Goal: Information Seeking & Learning: Learn about a topic

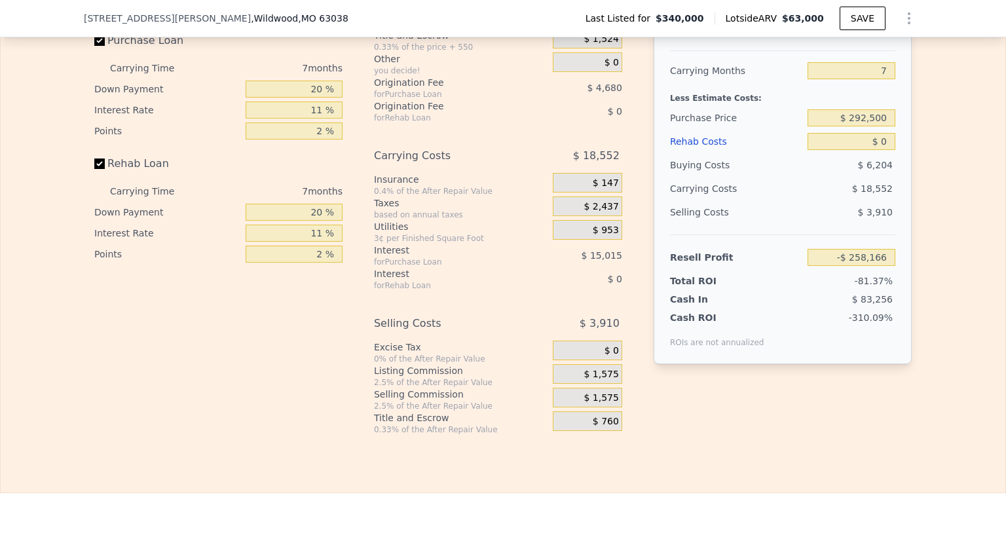
scroll to position [2161, 0]
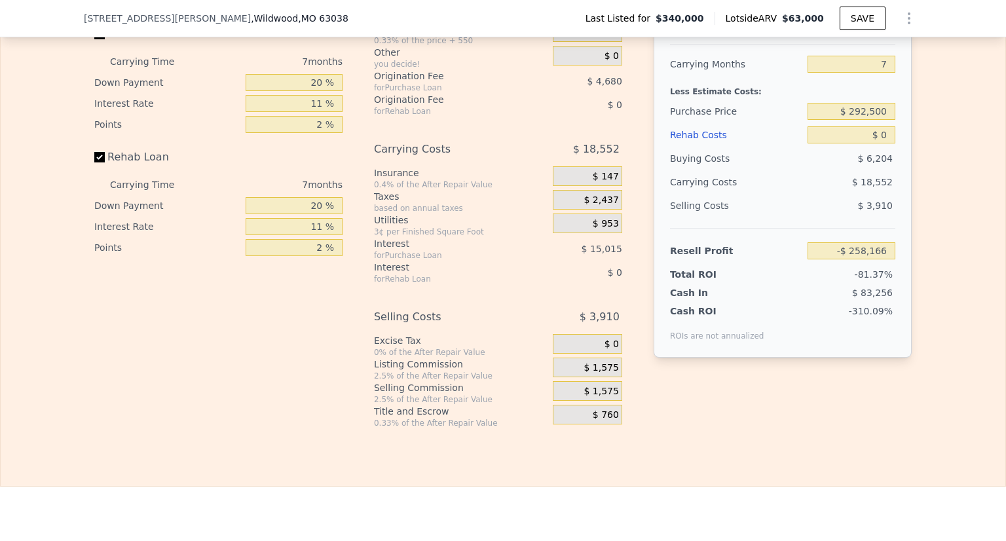
click at [941, 250] on div "Edit the assumptions in yellow boxes. Input profit to calculate an offer price.…" at bounding box center [503, 184] width 1005 height 487
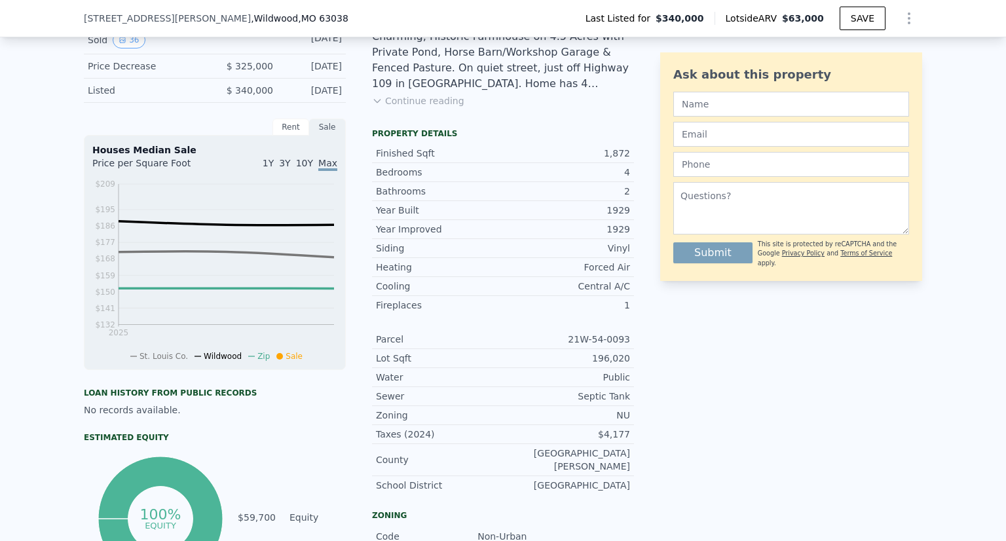
scroll to position [363, 0]
click at [967, 123] on div "LISTING & SALE HISTORY Sold 36 [DATE] Price Decrease $ 325,000 [DATE] Listed $ …" at bounding box center [503, 388] width 1006 height 780
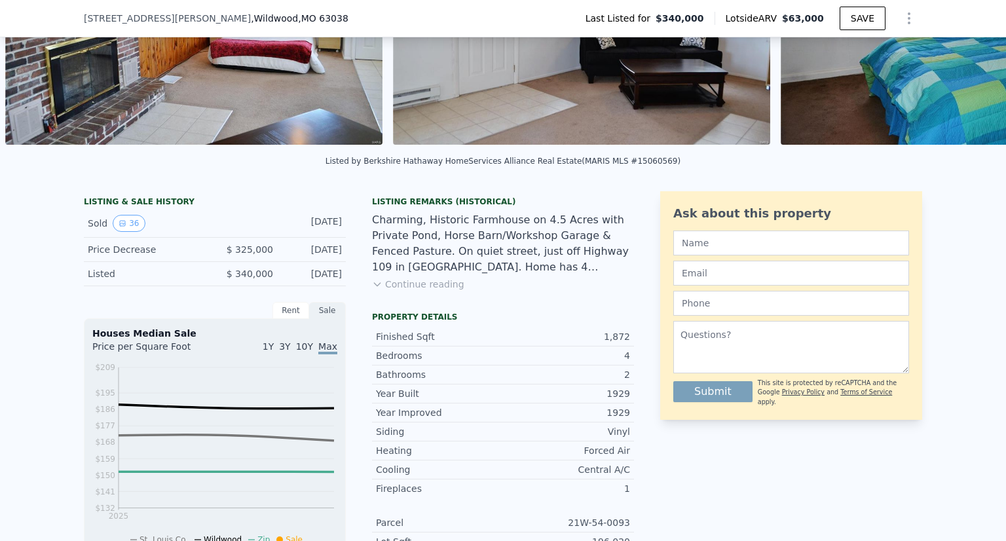
scroll to position [171, 0]
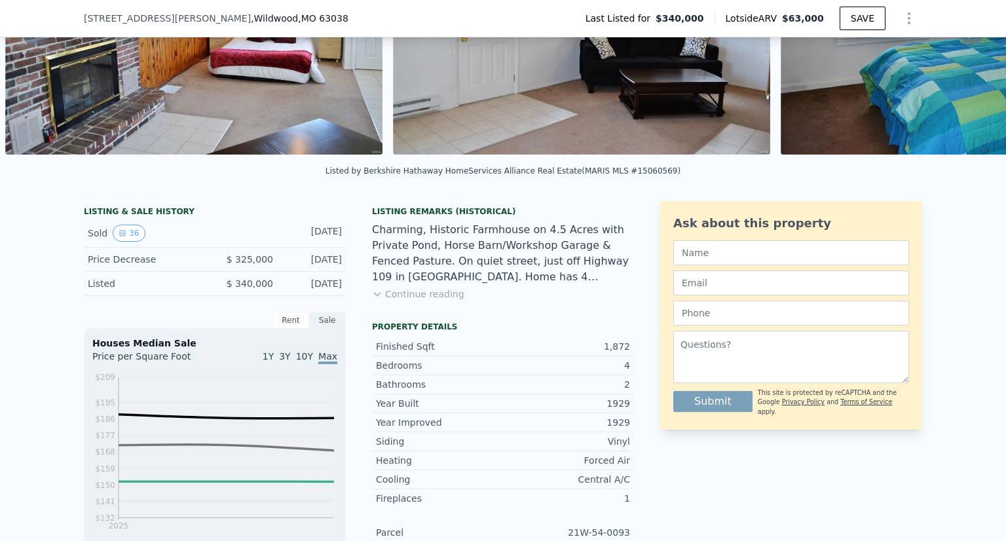
click at [413, 301] on button "Continue reading" at bounding box center [418, 293] width 92 height 13
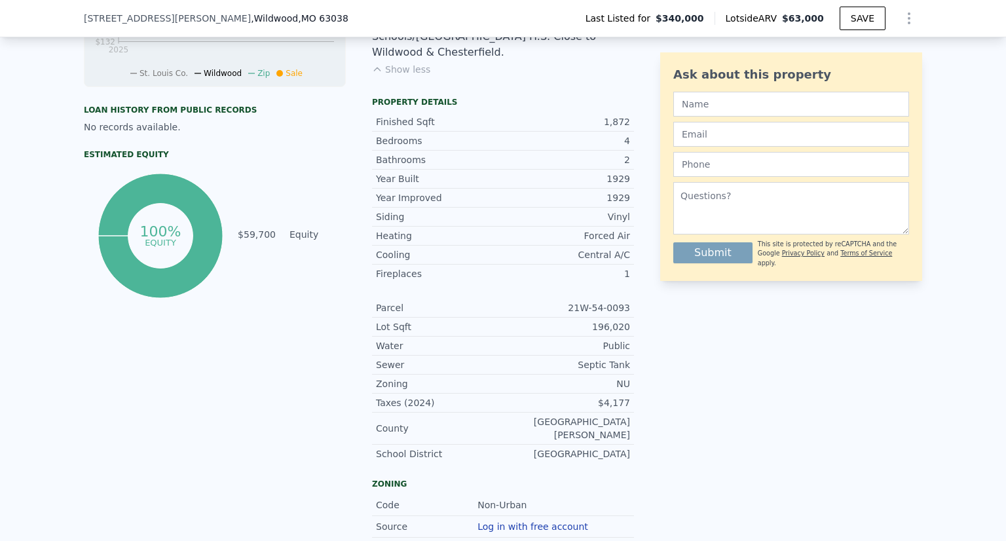
scroll to position [637, 0]
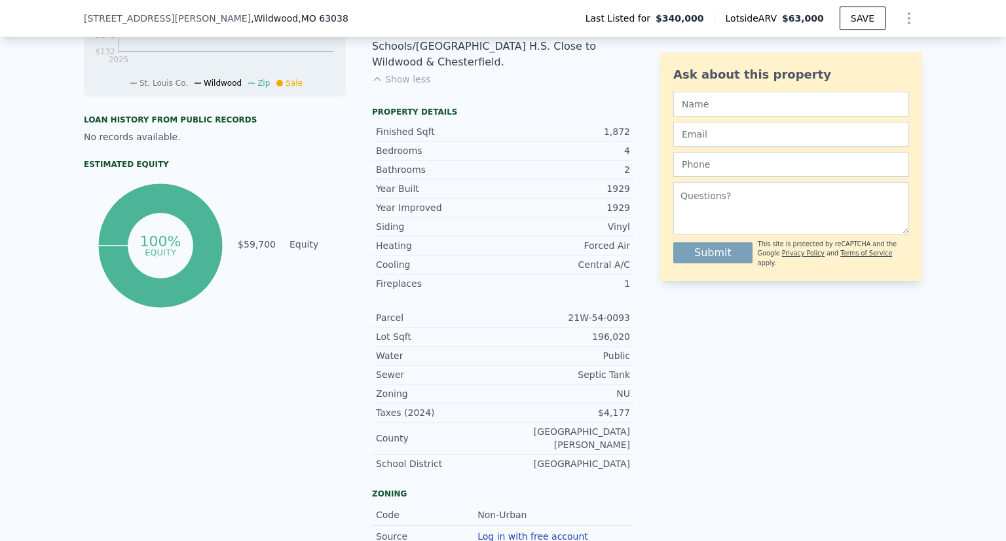
click at [129, 142] on div "No records available." at bounding box center [215, 136] width 262 height 13
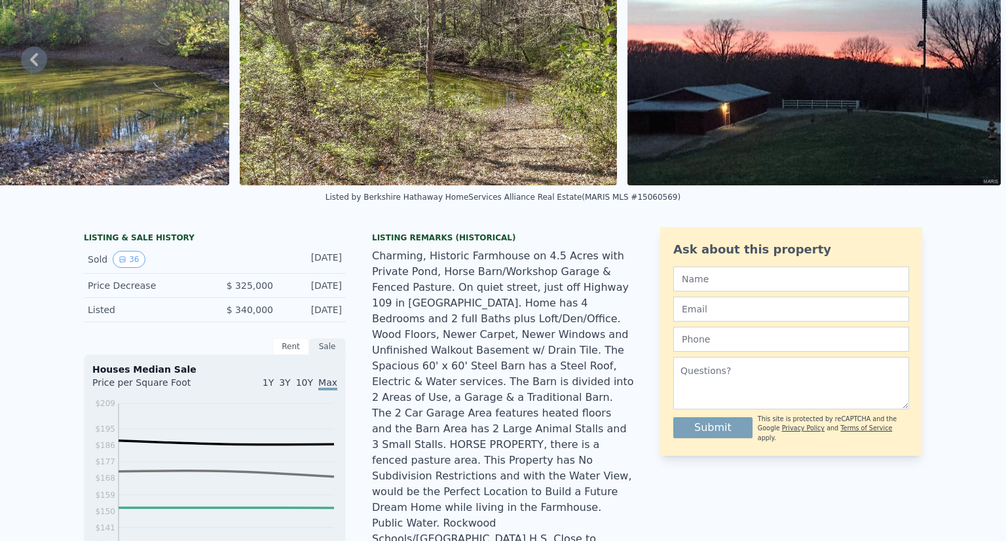
scroll to position [5, 0]
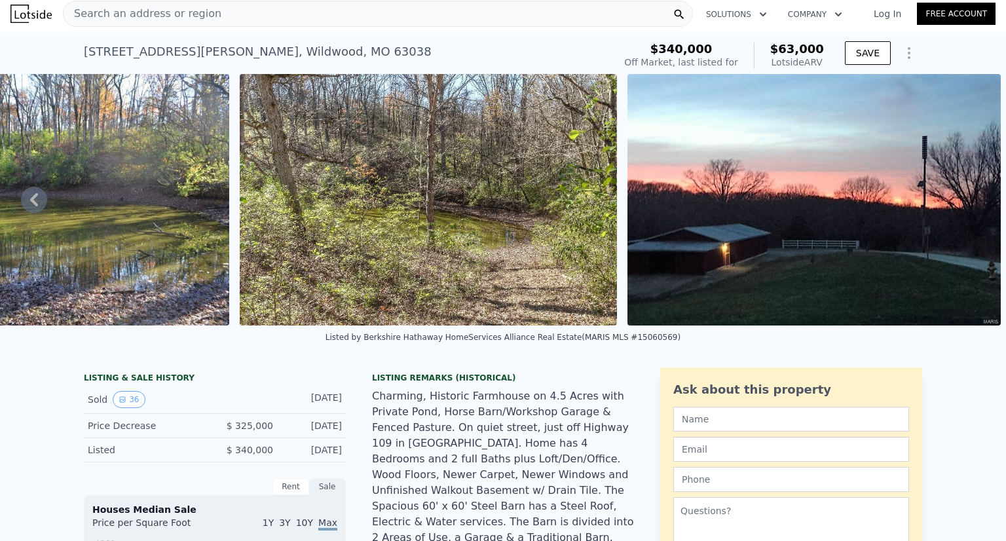
click at [902, 52] on icon "Show Options" at bounding box center [909, 53] width 16 height 16
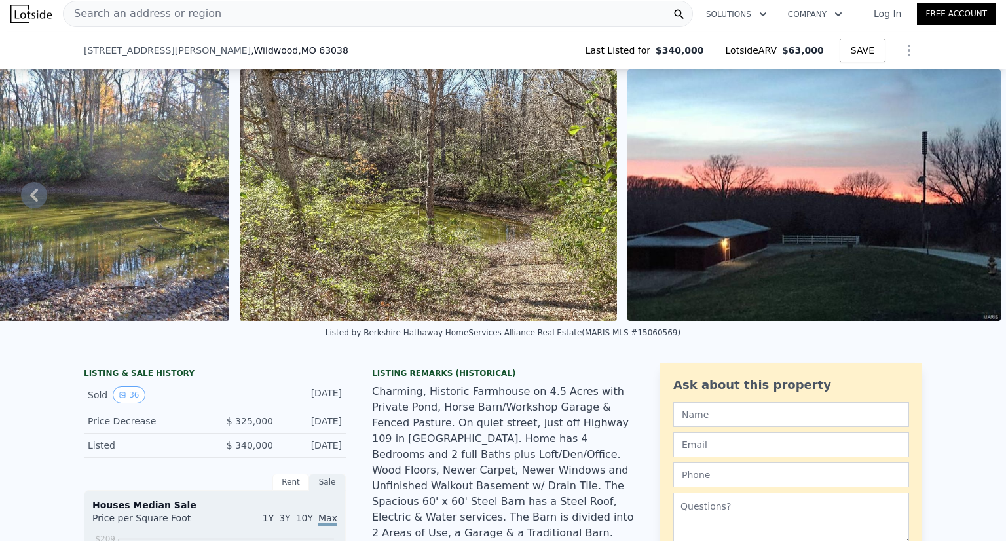
scroll to position [261, 0]
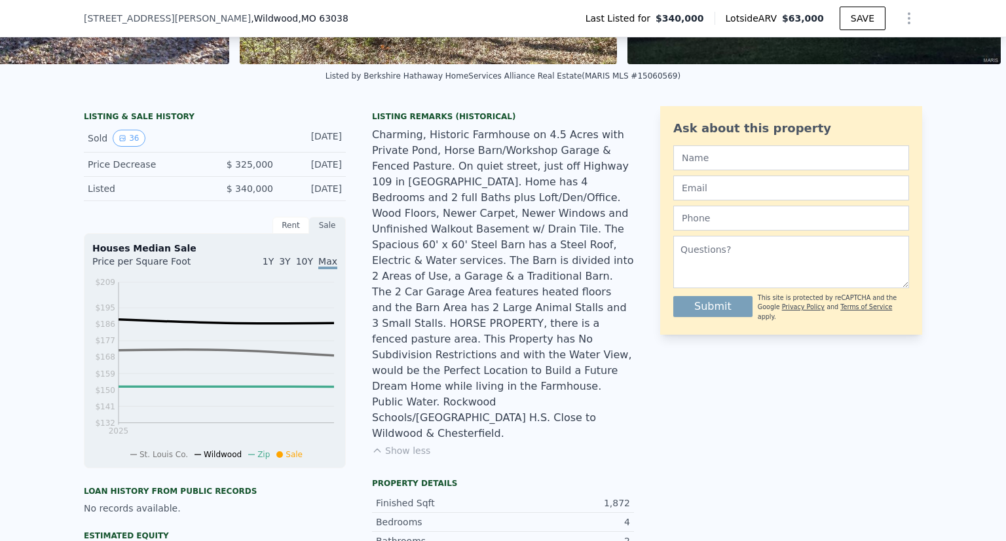
click at [287, 234] on div "Rent" at bounding box center [290, 225] width 37 height 17
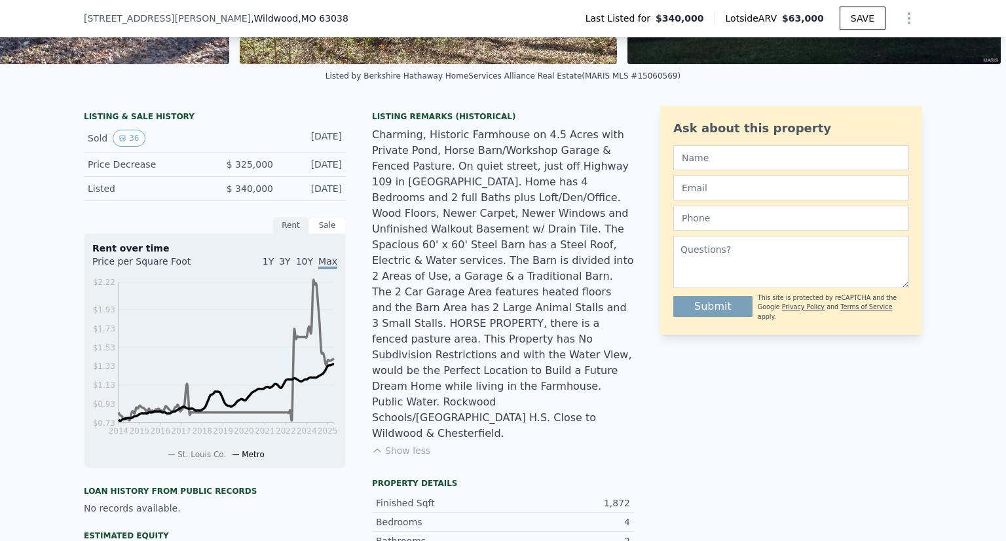
click at [318, 233] on div "Sale" at bounding box center [327, 225] width 37 height 17
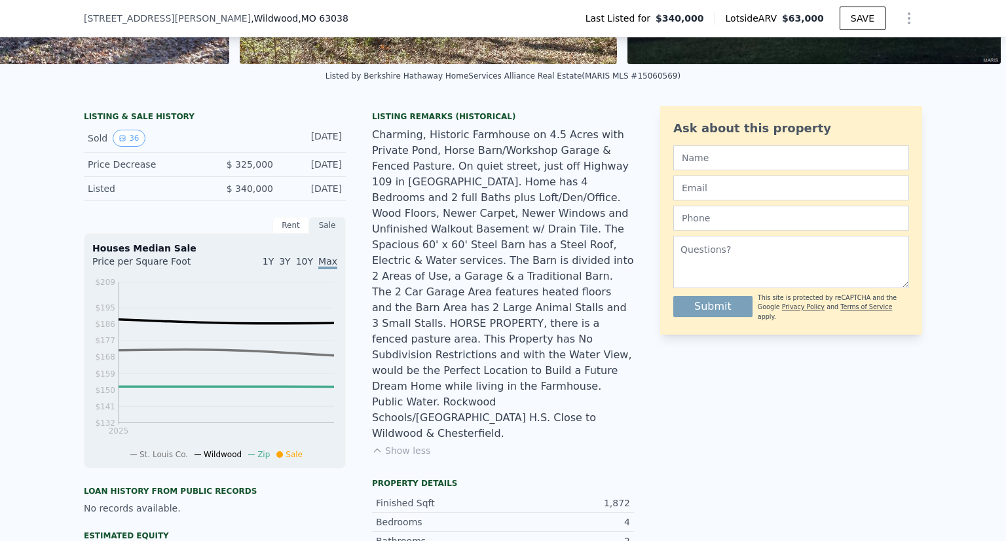
click at [460, 352] on div "Charming, Historic Farmhouse on 4.5 Acres with Private Pond, Horse Barn/Worksho…" at bounding box center [503, 284] width 262 height 314
click at [123, 145] on button "36" at bounding box center [129, 138] width 32 height 17
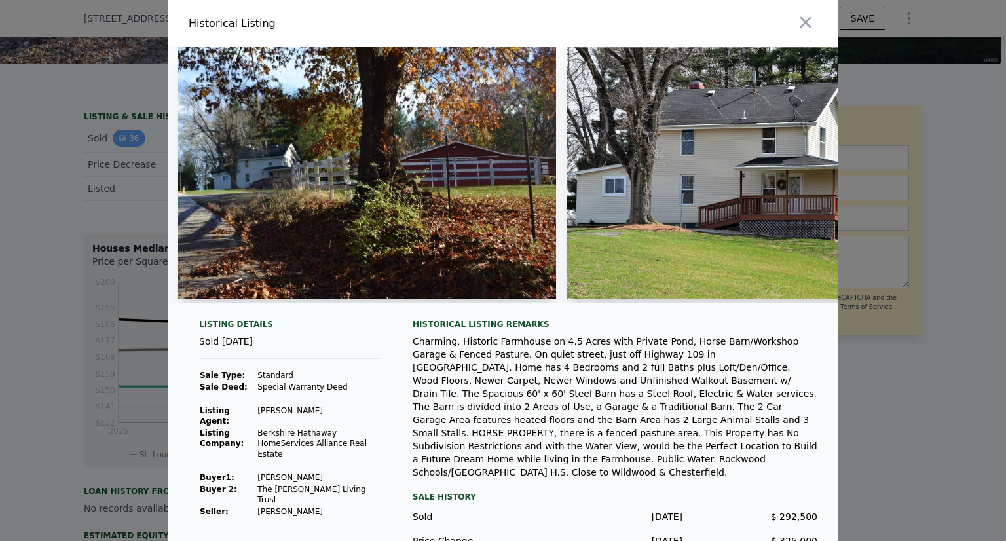
scroll to position [39, 0]
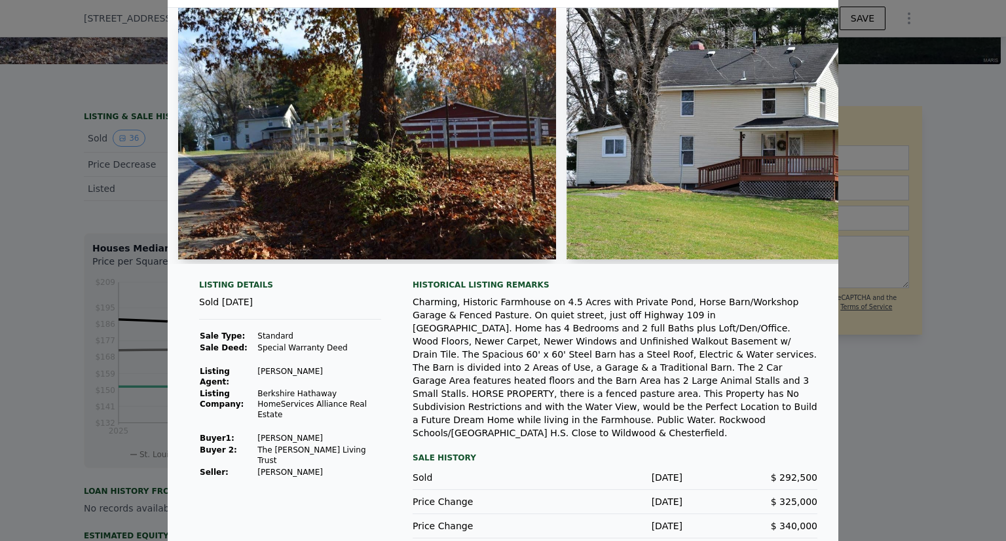
click at [959, 180] on div at bounding box center [503, 270] width 1006 height 541
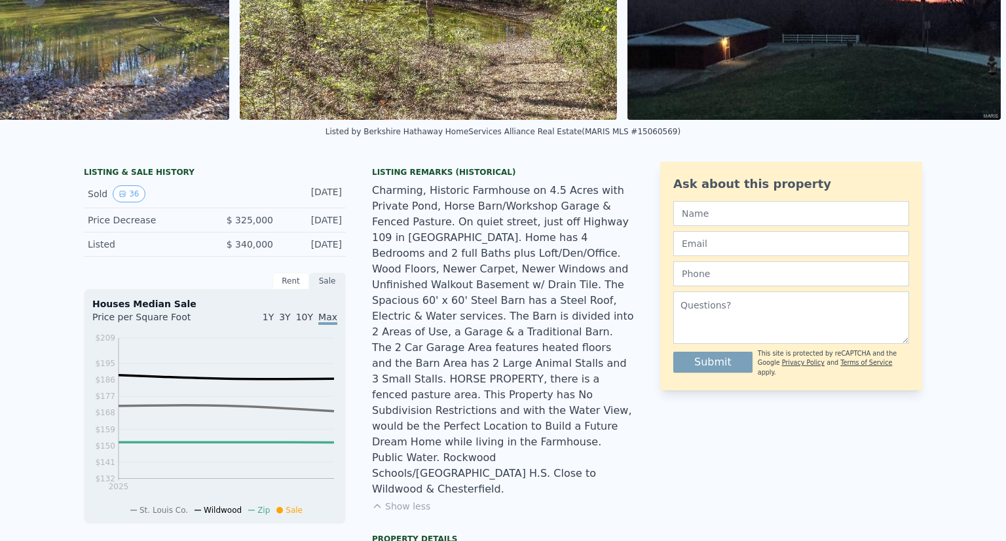
scroll to position [5, 0]
